Goal: Task Accomplishment & Management: Use online tool/utility

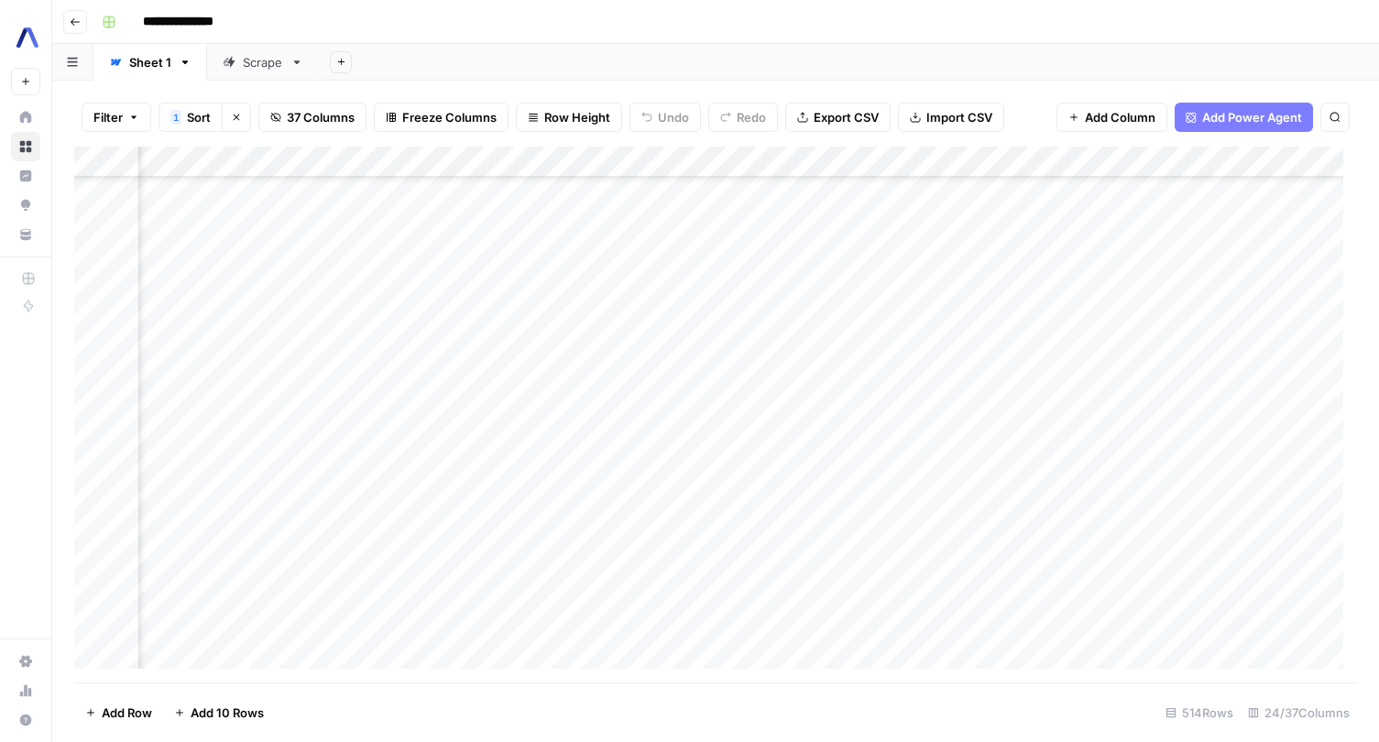
scroll to position [240, 2152]
click at [764, 35] on div "**********" at bounding box center [727, 21] width 1266 height 29
click at [969, 373] on div "Add Column" at bounding box center [715, 415] width 1283 height 536
click at [961, 374] on div "Add Column" at bounding box center [715, 415] width 1283 height 536
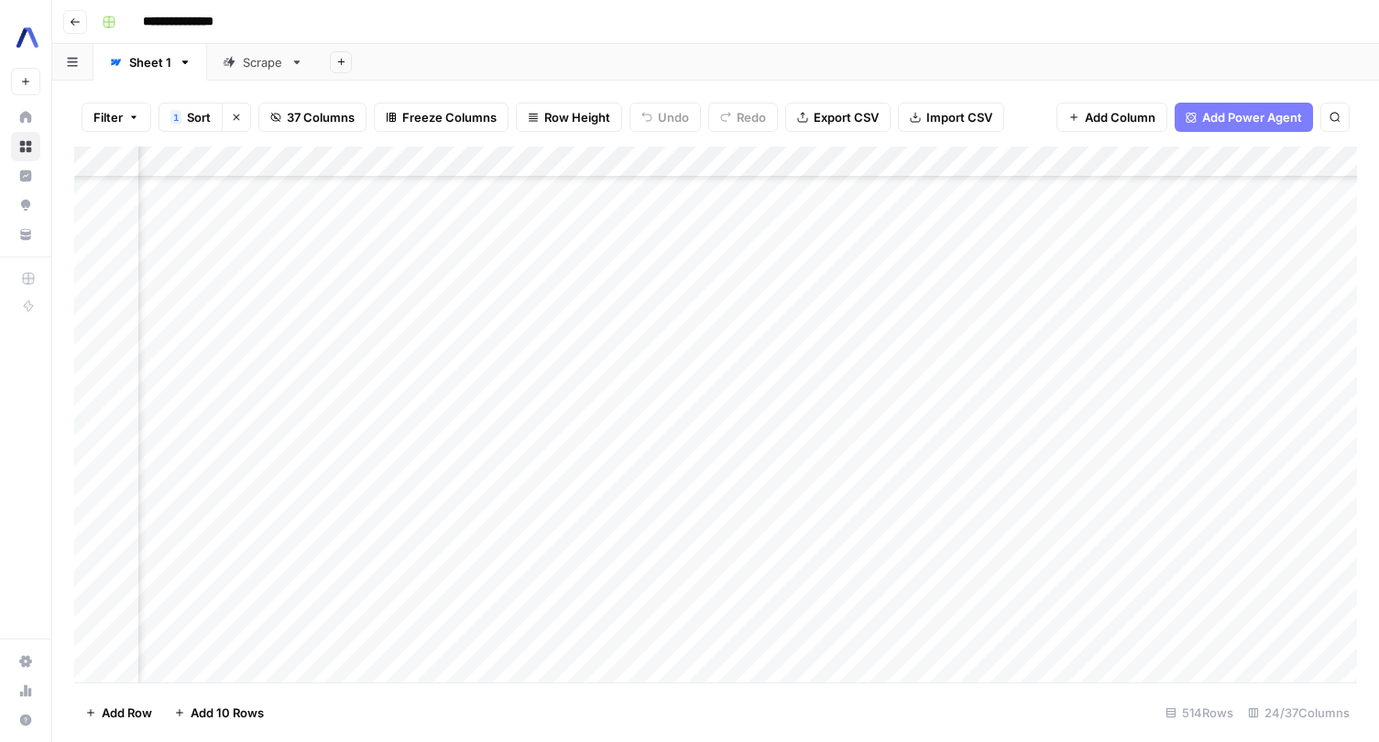
click at [969, 368] on div "Add Column" at bounding box center [715, 415] width 1283 height 536
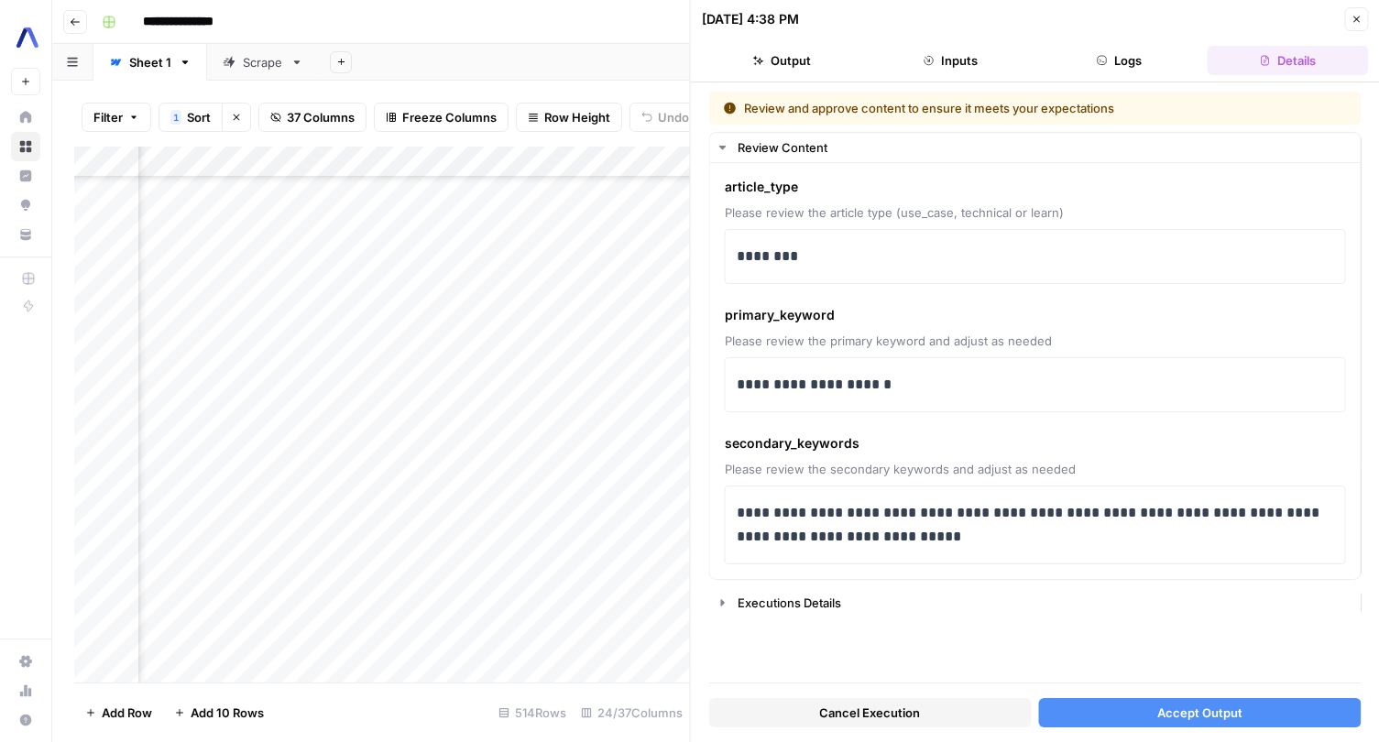
click at [1137, 708] on button "Accept Output" at bounding box center [1199, 712] width 323 height 29
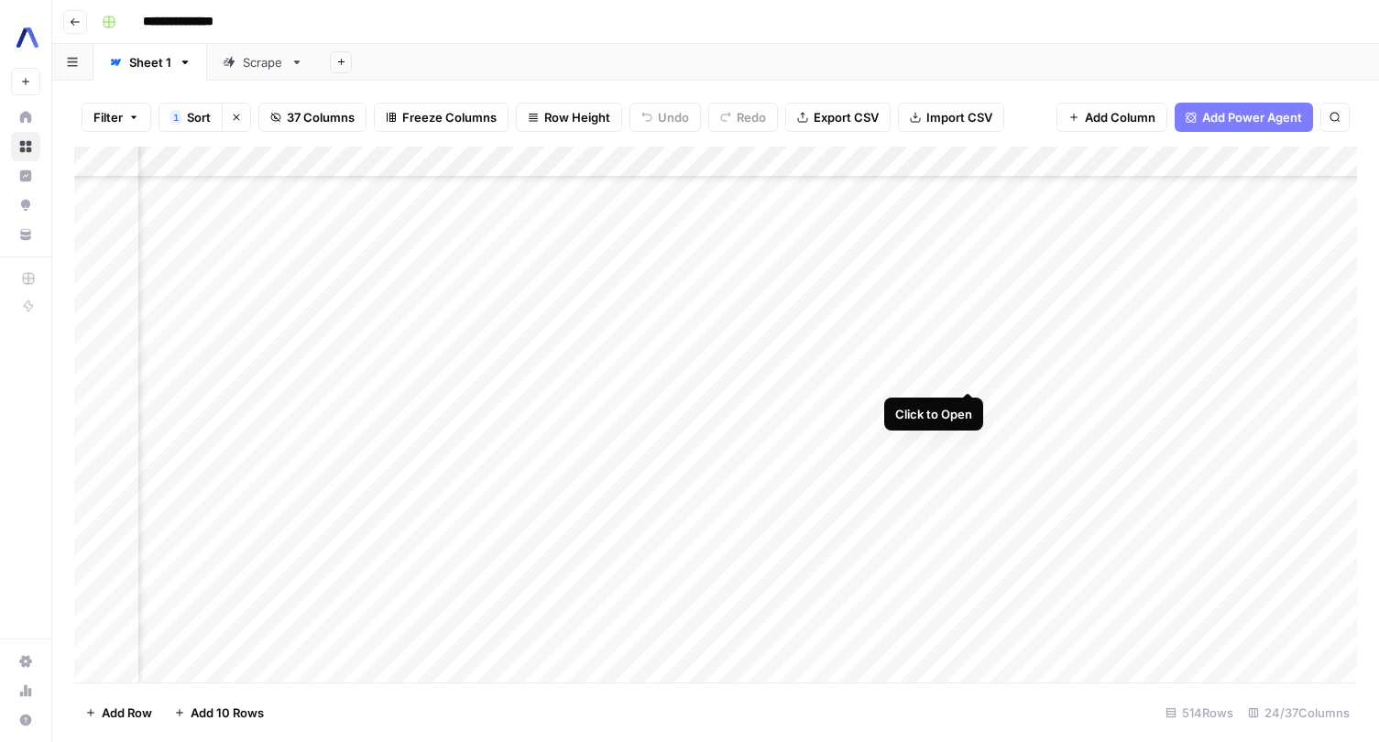
click at [969, 376] on div "Add Column" at bounding box center [715, 415] width 1283 height 536
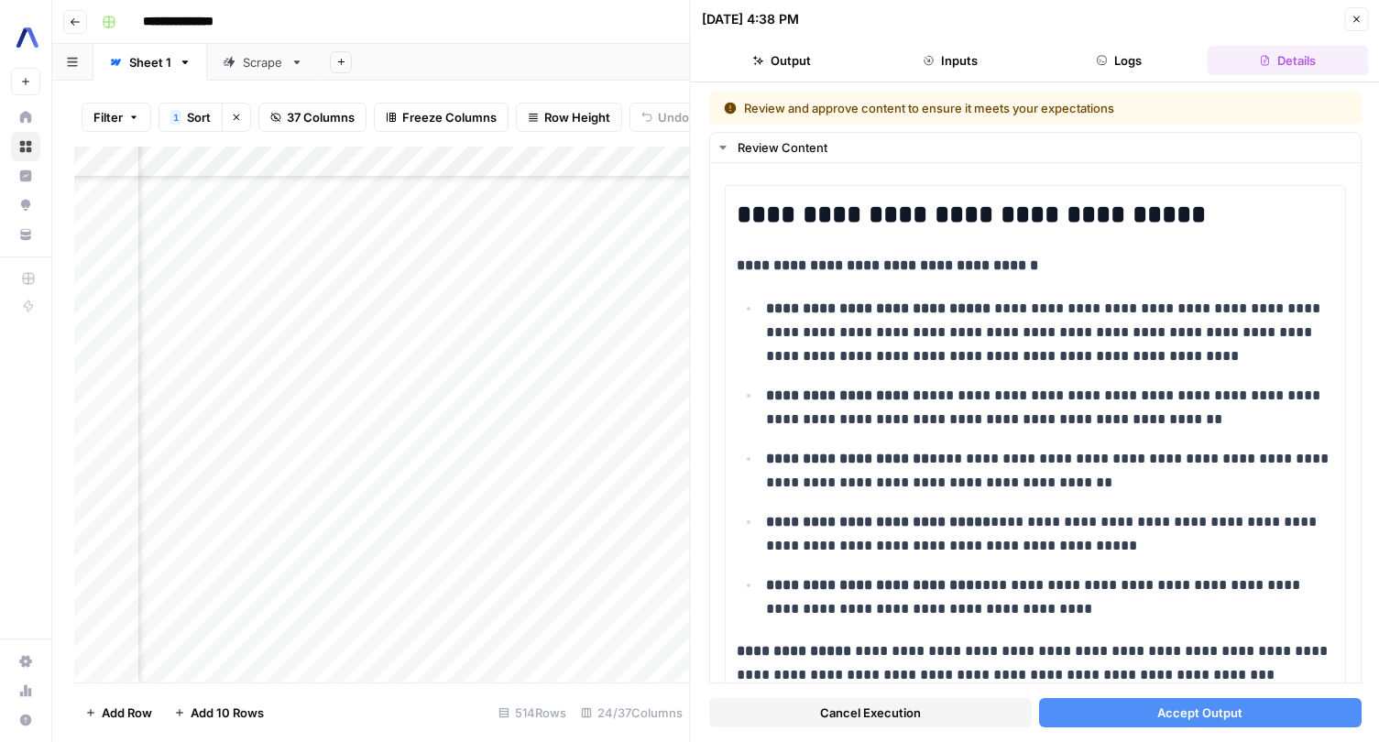
click at [1156, 712] on button "Accept Output" at bounding box center [1199, 712] width 323 height 29
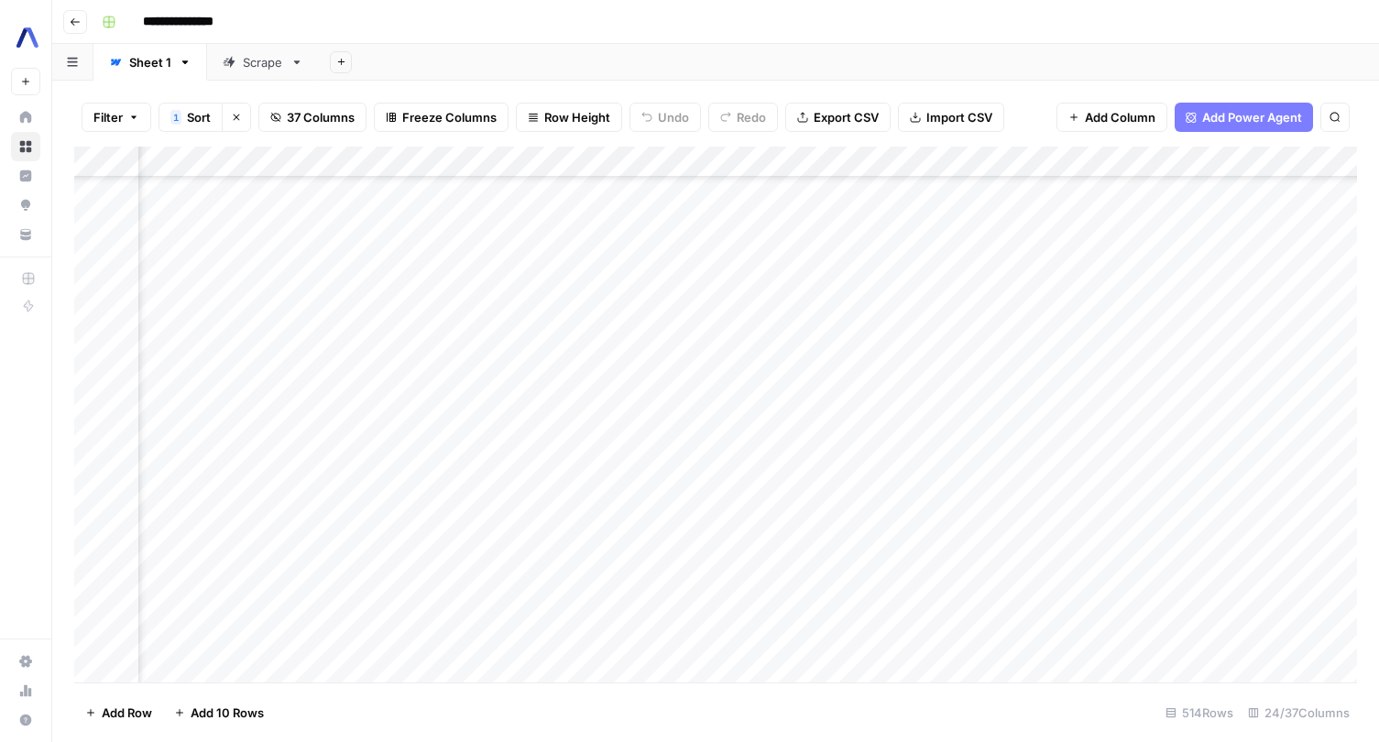
scroll to position [442, 1830]
